Goal: Go to known website

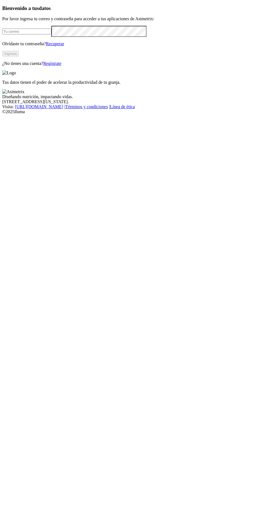
click at [51, 34] on input "email" at bounding box center [26, 32] width 49 height 6
type input "[PERSON_NAME][EMAIL_ADDRESS][DOMAIN_NAME]"
click input "submit" at bounding box center [0, 0] width 0 height 0
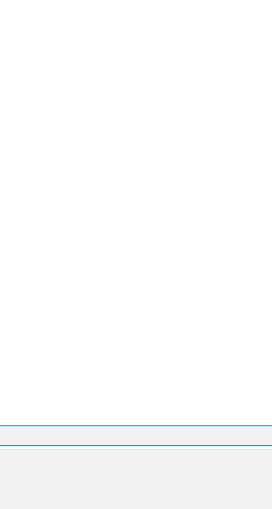
click at [209, 248] on div "DM-AVICOLA" at bounding box center [135, 252] width 267 height 9
